Goal: Task Accomplishment & Management: Manage account settings

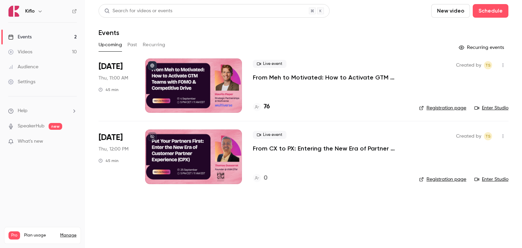
click at [267, 78] on p "From Meh to Motivated: How to Activate GTM Teams with FOMO & Competitive Drive" at bounding box center [330, 77] width 155 height 8
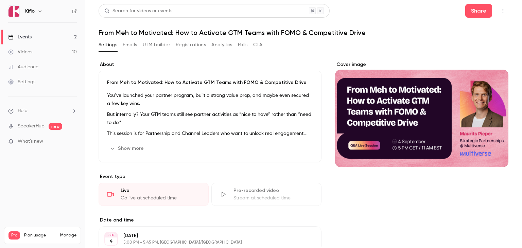
click at [187, 44] on button "Registrations" at bounding box center [191, 44] width 30 height 11
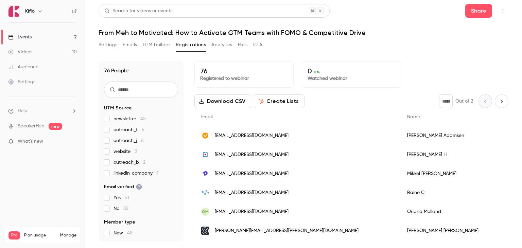
click at [227, 100] on button "Download CSV" at bounding box center [223, 102] width 57 height 14
click at [44, 35] on link "Events 2" at bounding box center [42, 37] width 85 height 15
